Goal: Task Accomplishment & Management: Use online tool/utility

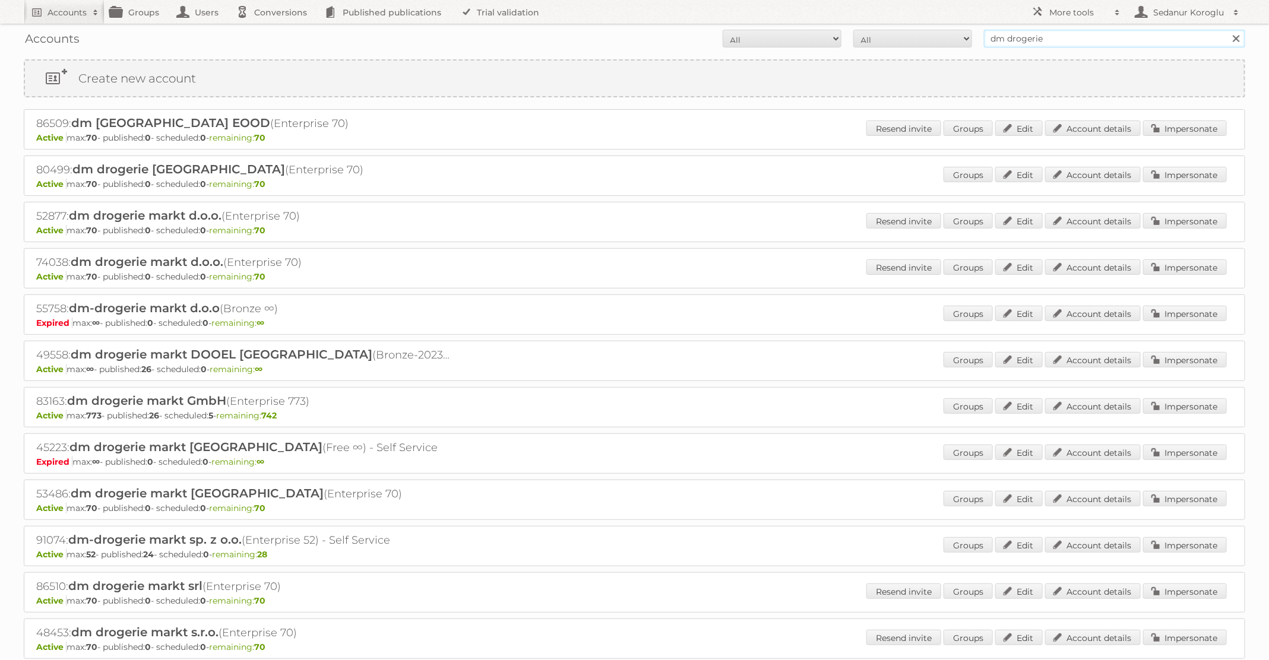
drag, startPoint x: 1050, startPoint y: 34, endPoint x: 955, endPoint y: 32, distance: 95.0
click at [955, 32] on form "All Active Expired Pending All Paid Trials Self service dm drogerie Search" at bounding box center [634, 39] width 1221 height 18
type input "A"
type input "o"
type input "pflanzen-[PERSON_NAME]"
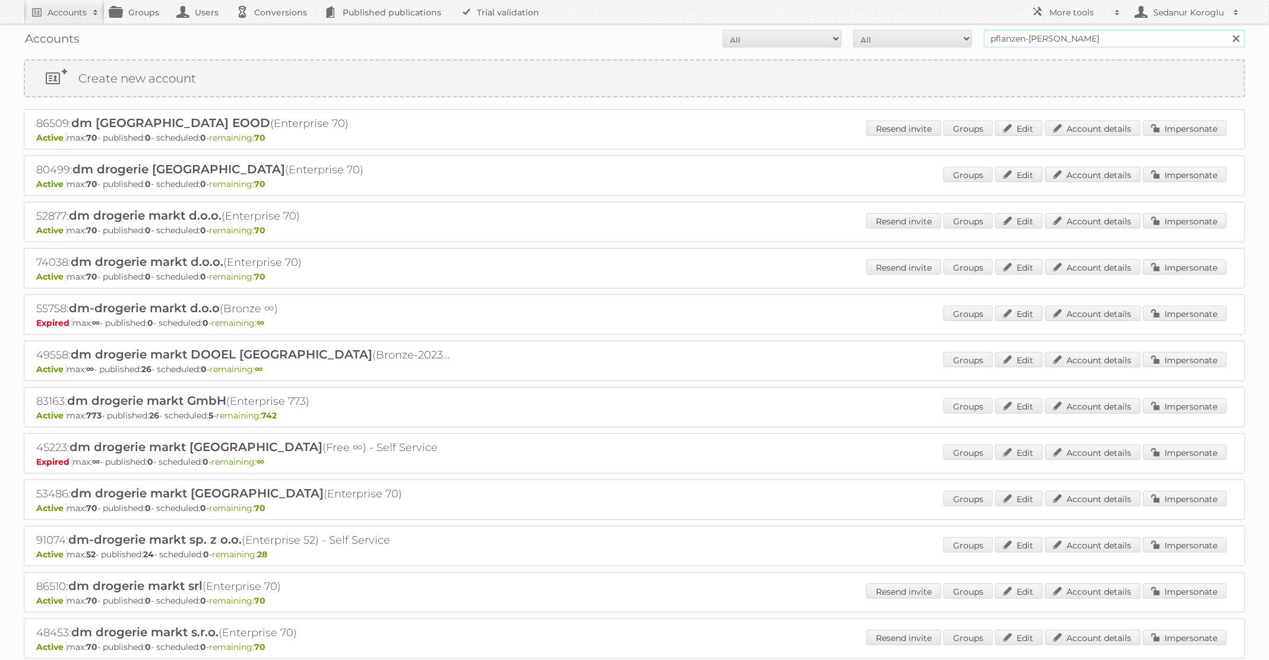
click at [1226, 30] on input "Search" at bounding box center [1235, 39] width 18 height 18
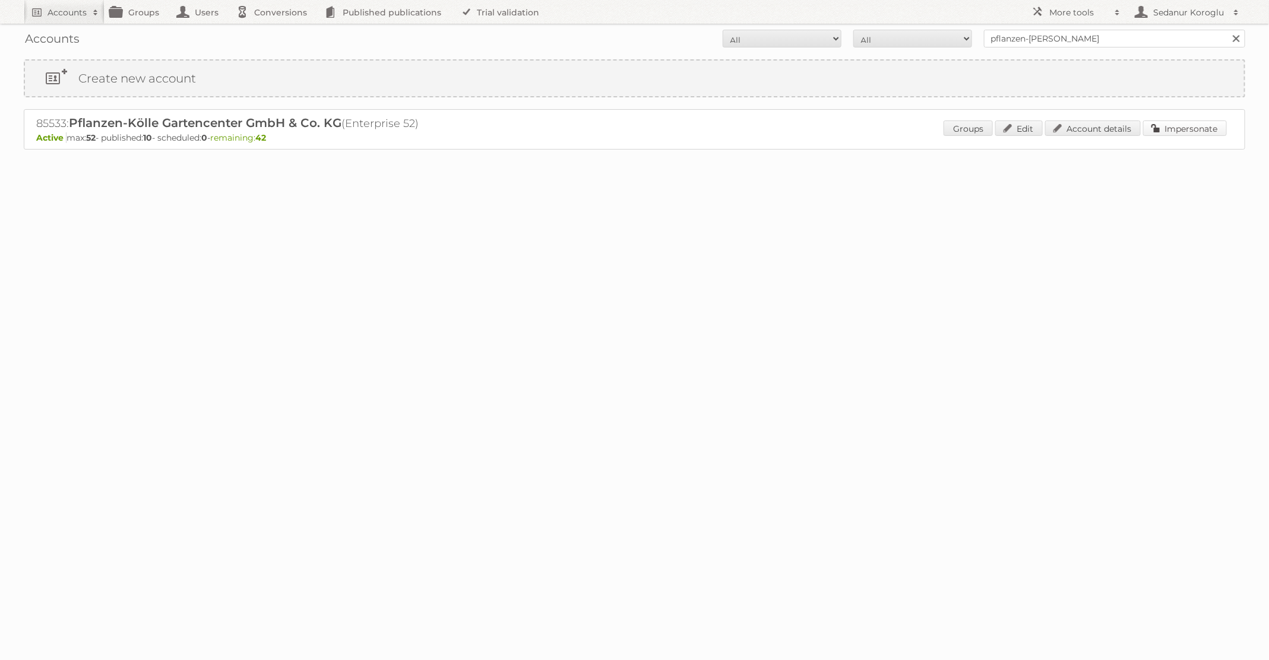
click at [1167, 122] on link "Impersonate" at bounding box center [1185, 128] width 84 height 15
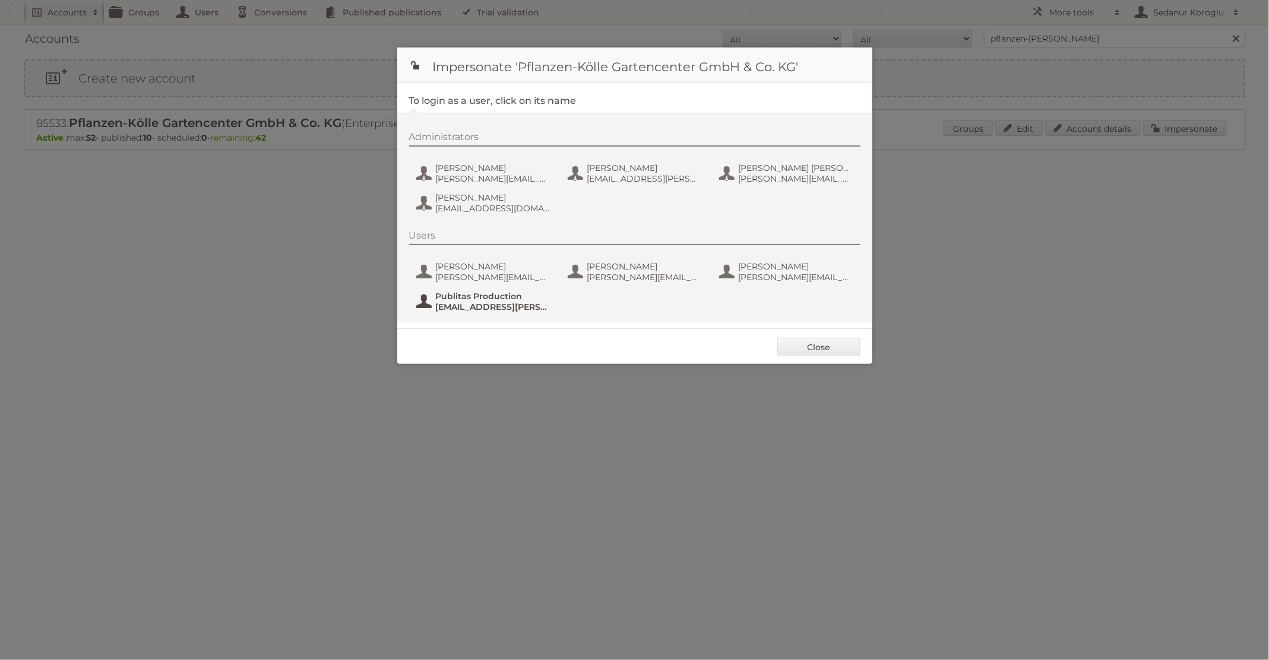
click at [497, 297] on span "Publitas Production" at bounding box center [493, 296] width 115 height 11
